Goal: Download file/media

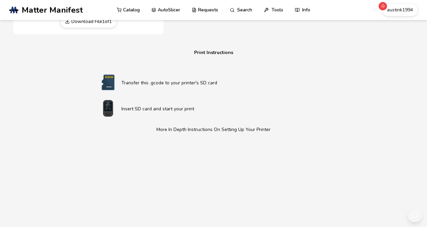
scroll to position [375, 0]
click at [177, 12] on link "AutoSlicer" at bounding box center [165, 10] width 29 height 20
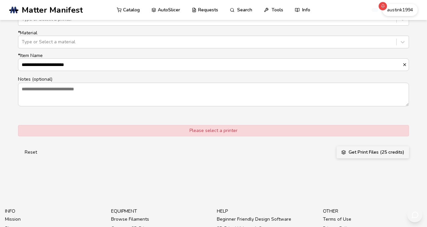
scroll to position [467, 0]
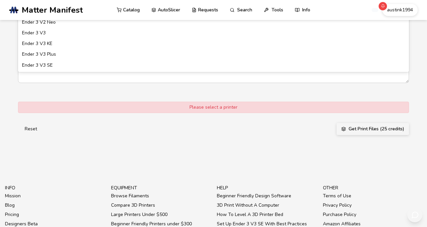
type input "**********"
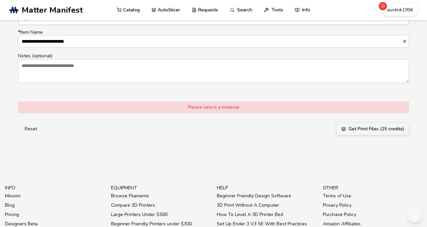
click at [179, 22] on div at bounding box center [207, 18] width 371 height 7
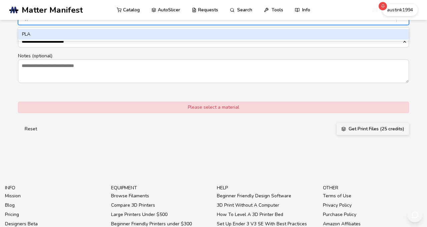
click at [139, 40] on div "PLA" at bounding box center [213, 34] width 391 height 11
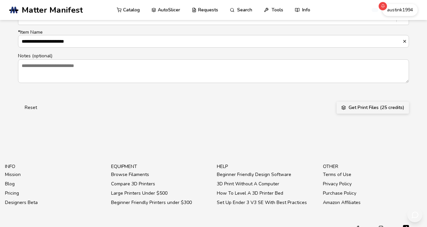
click at [346, 110] on icon "submit" at bounding box center [343, 107] width 5 height 5
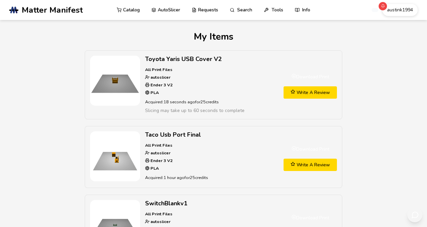
click at [311, 81] on link "Download Print" at bounding box center [310, 77] width 53 height 12
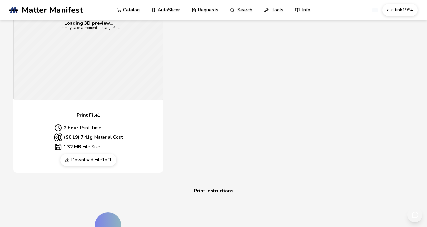
scroll to position [240, 0]
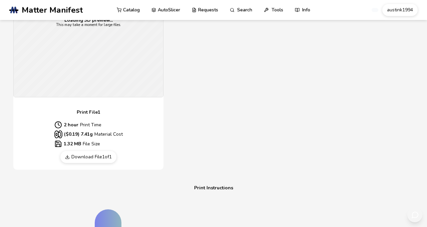
click at [110, 163] on div "Print File 1 2 hour Print Time ($ 0.19 ) 7.41 g Material Cost 1.32 MB File Size…" at bounding box center [88, 135] width 150 height 56
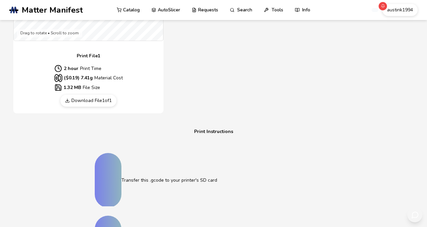
scroll to position [298, 0]
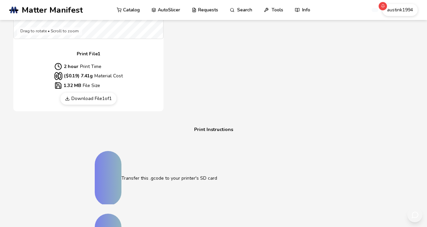
click at [103, 105] on link "Download File 1 of 1" at bounding box center [88, 99] width 56 height 12
